Goal: Navigation & Orientation: Find specific page/section

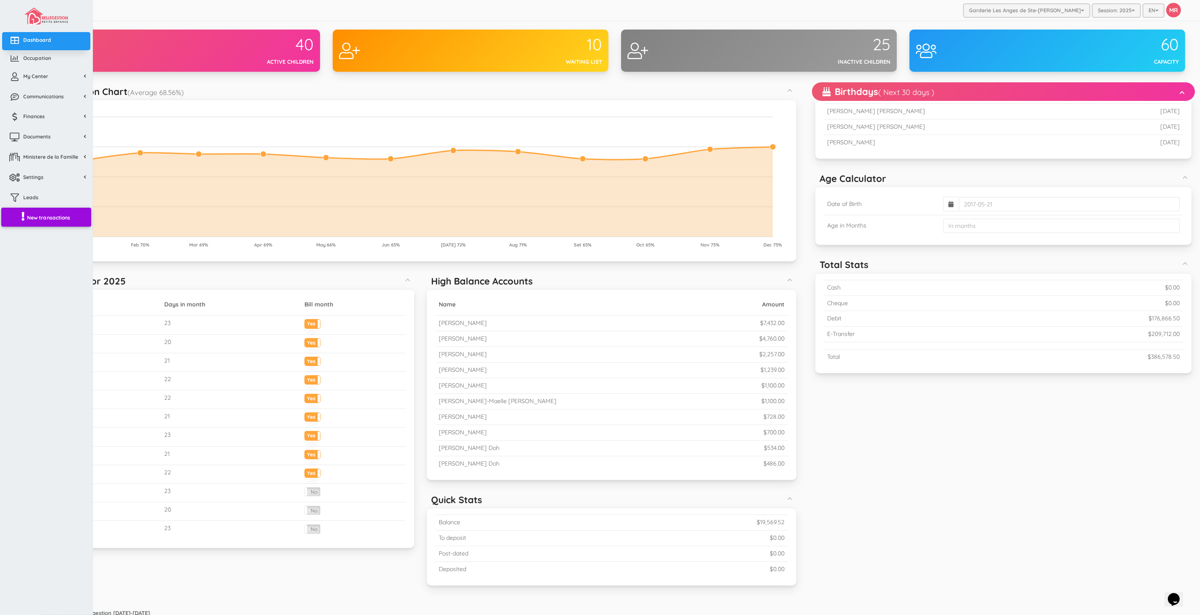
click at [34, 220] on span "New transactions" at bounding box center [48, 217] width 43 height 7
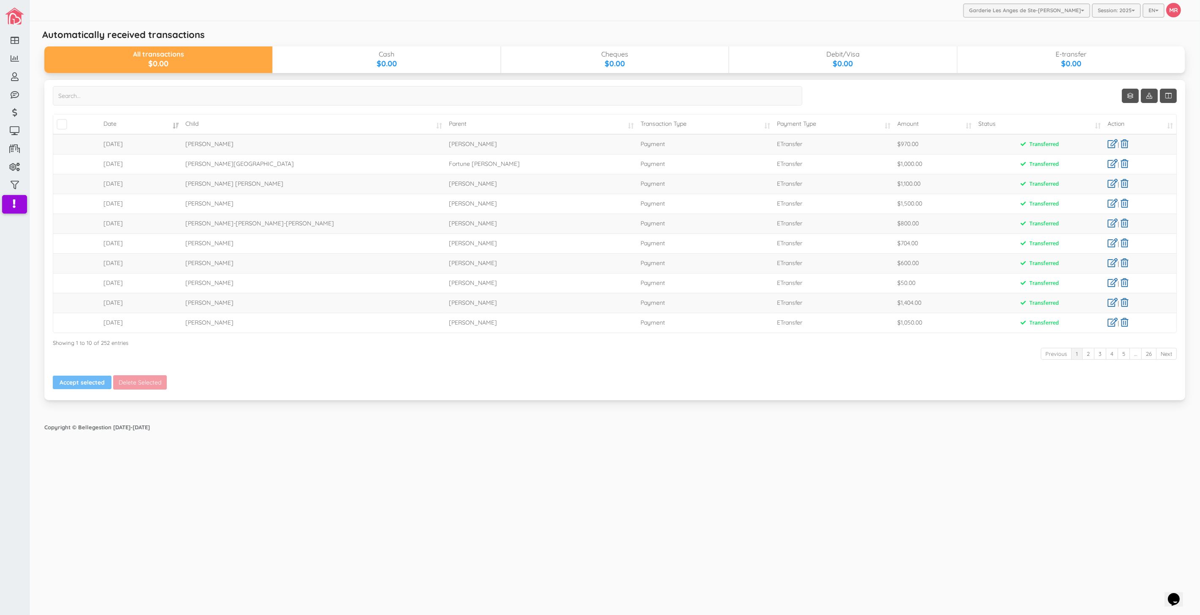
drag, startPoint x: 349, startPoint y: 396, endPoint x: 241, endPoint y: 213, distance: 212.2
click at [349, 396] on div "Show Columns Date Child Parent Transaction Type Payment Type Cheque Number Amou…" at bounding box center [614, 239] width 1141 height 321
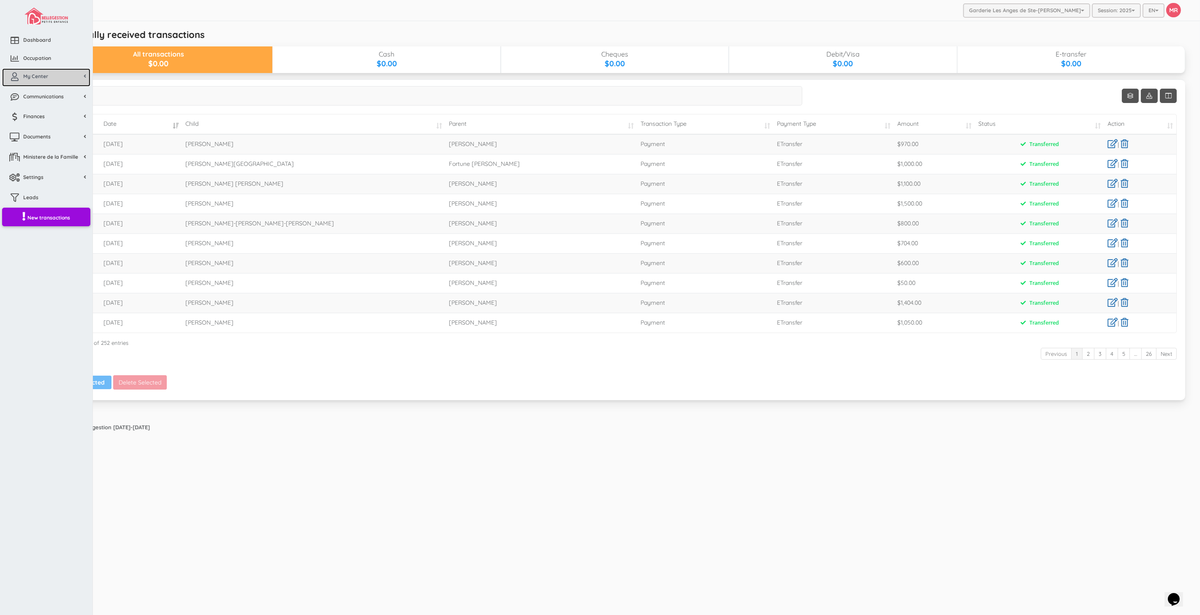
click at [30, 80] on link "My Center" at bounding box center [46, 77] width 88 height 18
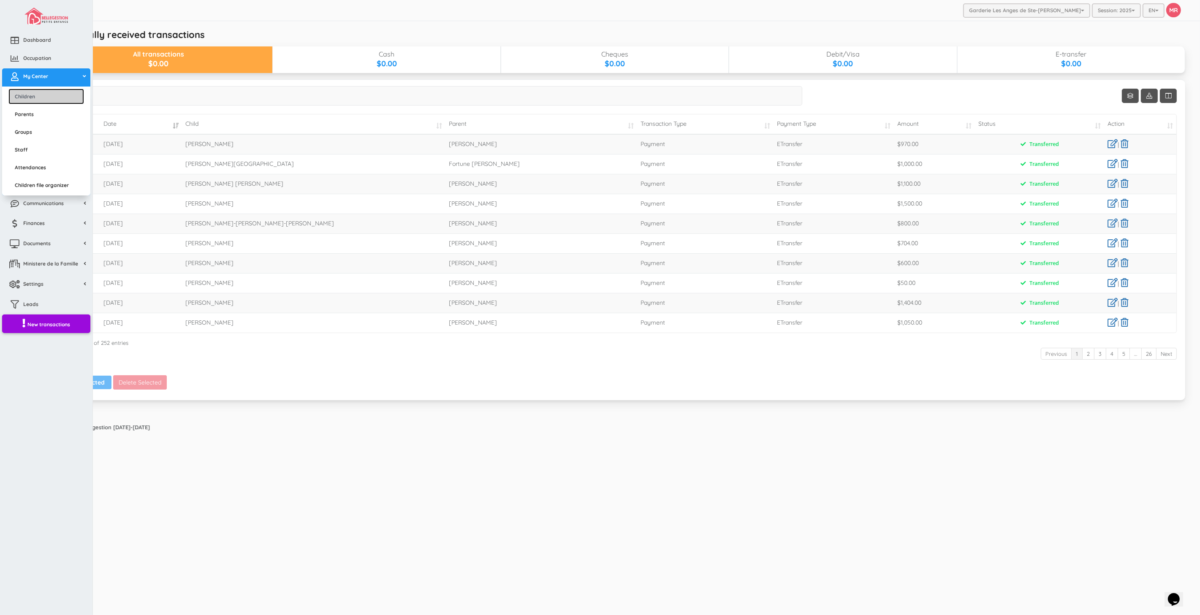
click at [40, 98] on link "Children" at bounding box center [46, 97] width 76 height 16
